Goal: Subscribe to service/newsletter

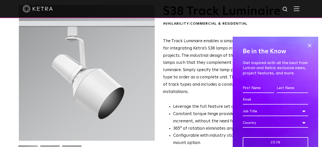
click at [251, 88] on input "First name *" at bounding box center [258, 88] width 31 height 10
type input "[PERSON_NAME]"
type input "DeMilly"
type input "[EMAIL_ADDRESS][DOMAIN_NAME]"
select select "[GEOGRAPHIC_DATA]"
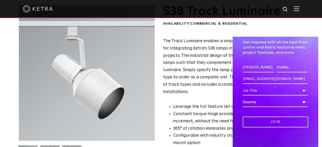
scroll to position [23, 0]
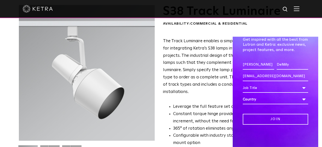
click at [253, 87] on div "Job Title" at bounding box center [275, 88] width 65 height 10
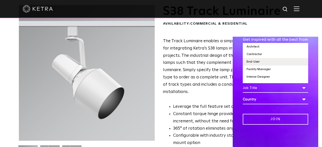
click at [251, 61] on li "End-User" at bounding box center [275, 62] width 65 height 8
select select "End-User"
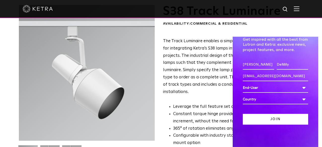
click at [265, 121] on input "Join" at bounding box center [275, 119] width 65 height 11
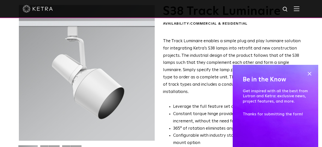
scroll to position [0, 0]
click at [310, 75] on span at bounding box center [310, 74] width 8 height 8
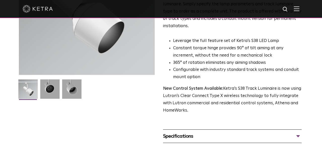
scroll to position [98, 0]
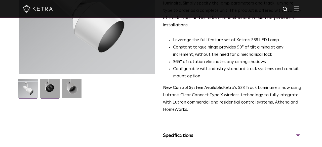
click at [52, 95] on img at bounding box center [49, 90] width 19 height 23
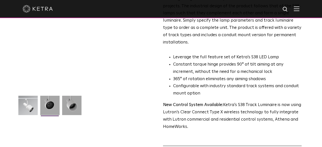
scroll to position [82, 0]
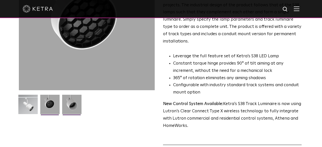
click at [75, 107] on img at bounding box center [71, 106] width 19 height 23
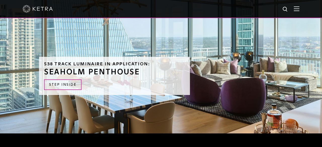
scroll to position [483, 0]
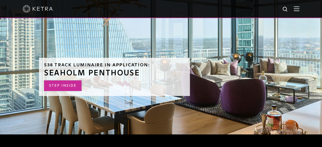
click at [61, 87] on link "STEP INSIDE" at bounding box center [62, 85] width 37 height 11
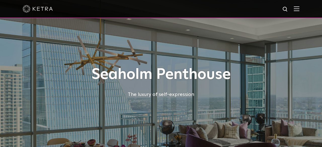
select select "End-User"
select select "[GEOGRAPHIC_DATA]"
select select "End-User"
select select "[GEOGRAPHIC_DATA]"
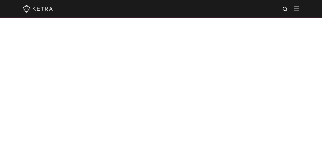
scroll to position [373, 0]
